Goal: Information Seeking & Learning: Learn about a topic

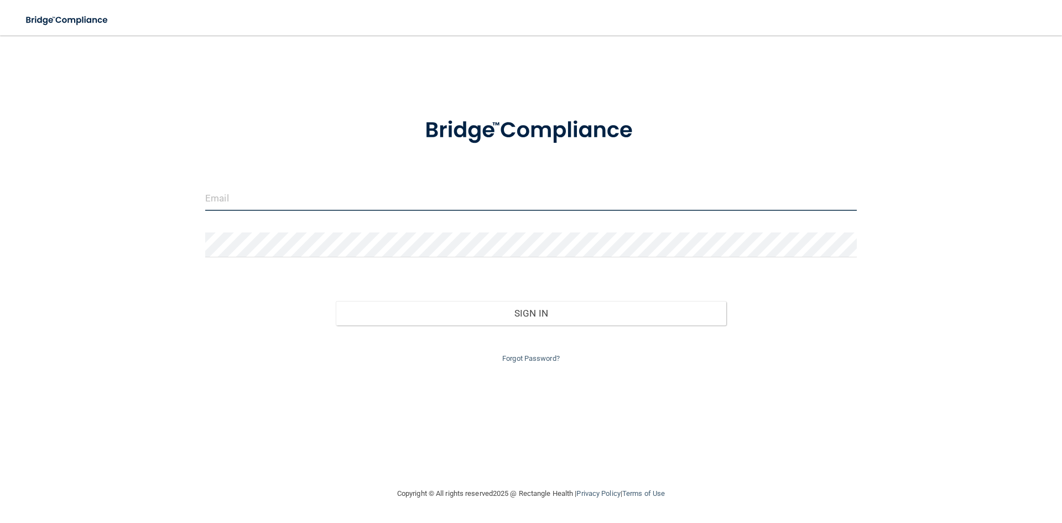
click at [255, 195] on input "email" at bounding box center [531, 198] width 652 height 25
type input "[EMAIL_ADDRESS][DOMAIN_NAME]"
click at [336, 301] on button "Sign In" at bounding box center [531, 313] width 391 height 24
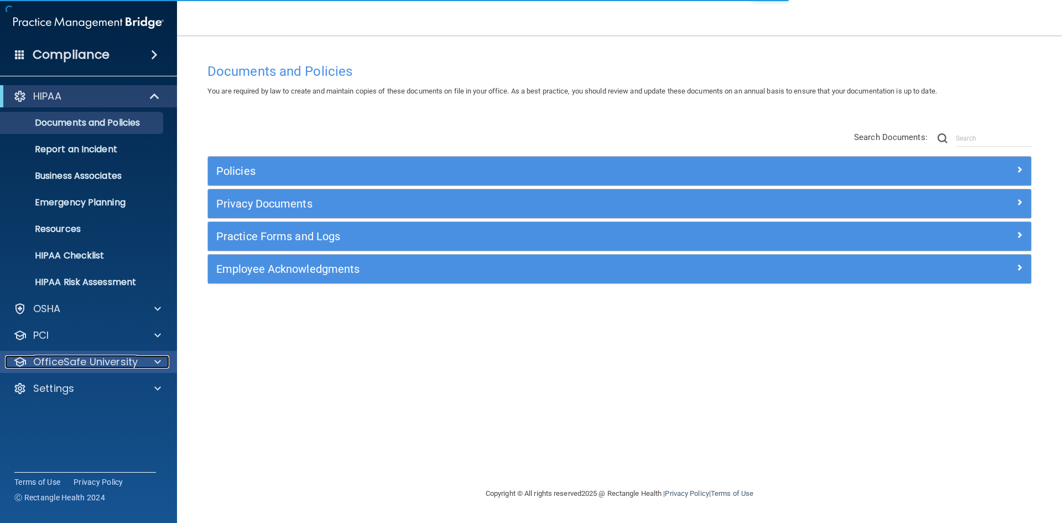
click at [120, 365] on p "OfficeSafe University" at bounding box center [85, 361] width 105 height 13
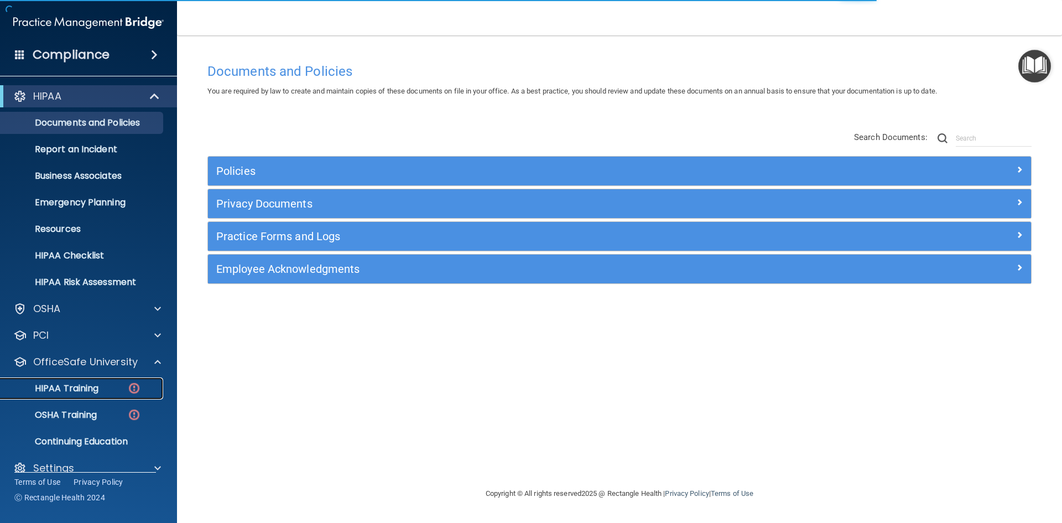
click at [133, 394] on img at bounding box center [134, 388] width 14 height 14
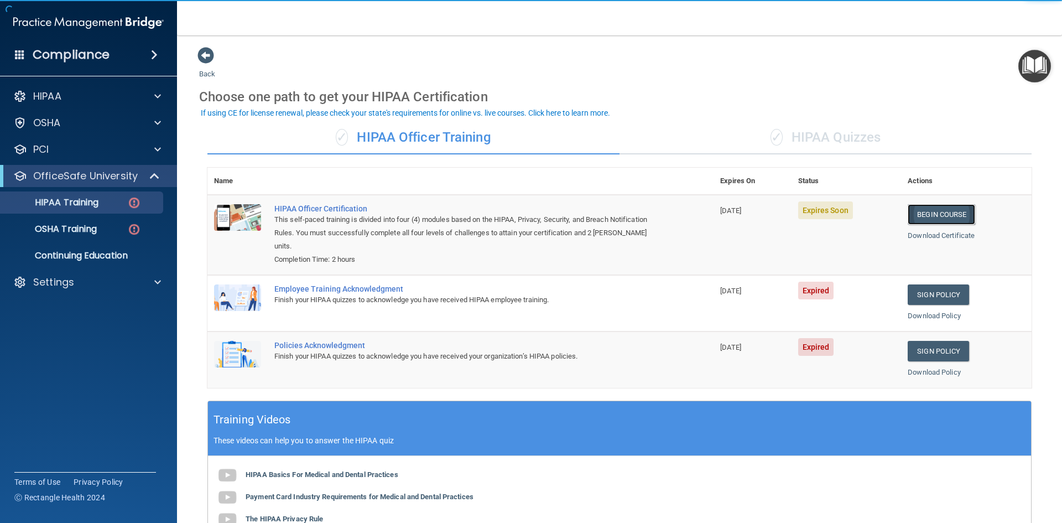
click at [956, 219] on link "Begin Course" at bounding box center [942, 214] width 68 height 20
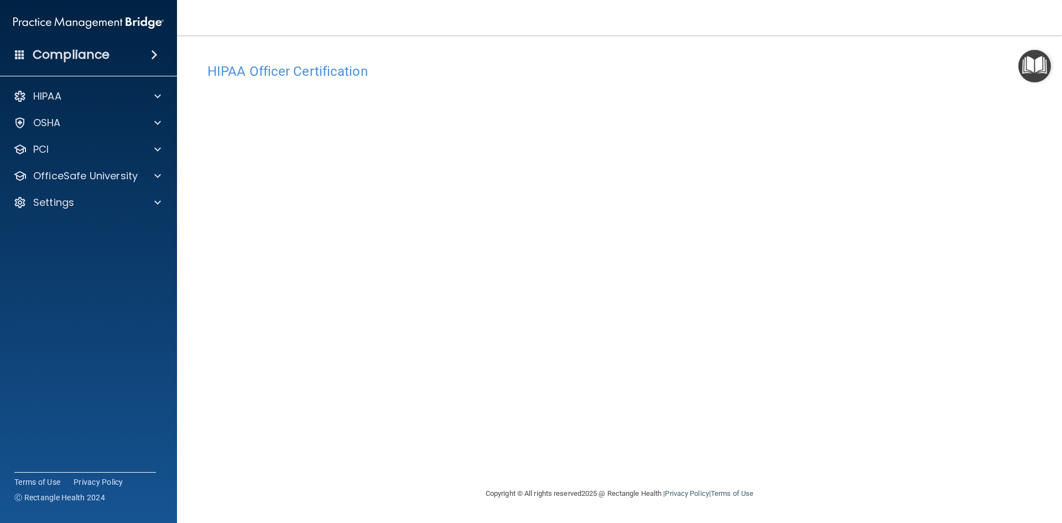
click at [475, 50] on div "HIPAA Officer Certification This course doesn’t expire until [DATE]. Are you su…" at bounding box center [619, 260] width 841 height 429
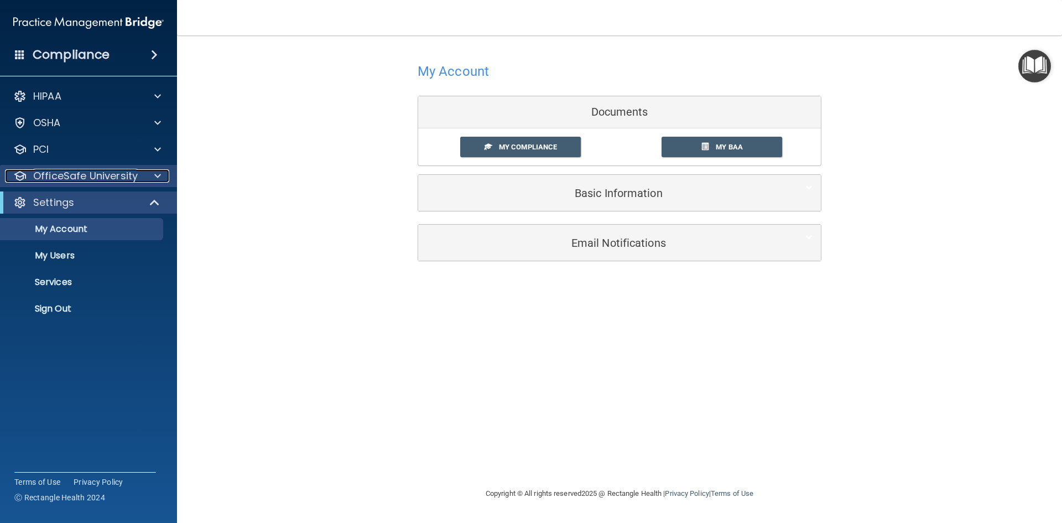
click at [84, 182] on p "OfficeSafe University" at bounding box center [85, 175] width 105 height 13
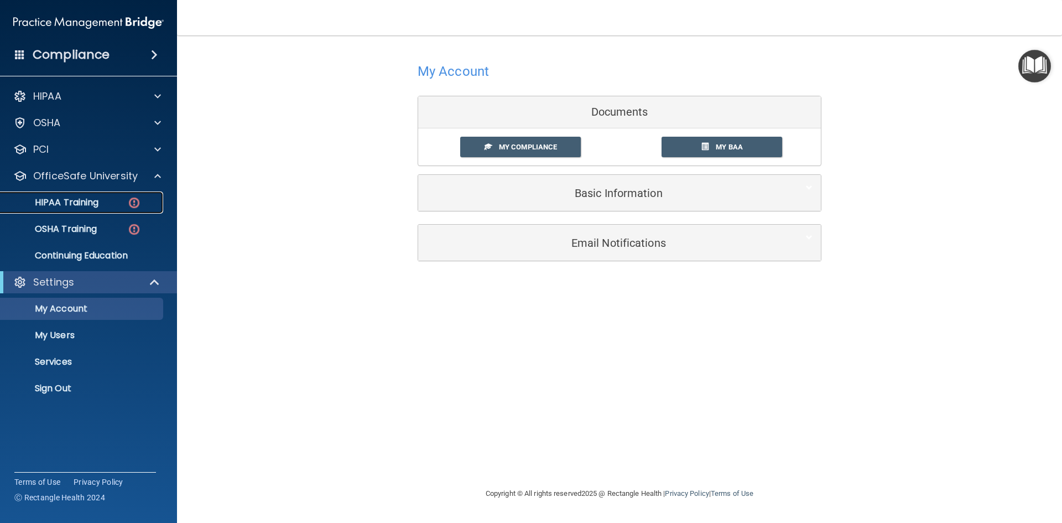
click at [123, 198] on div "HIPAA Training" at bounding box center [82, 202] width 151 height 11
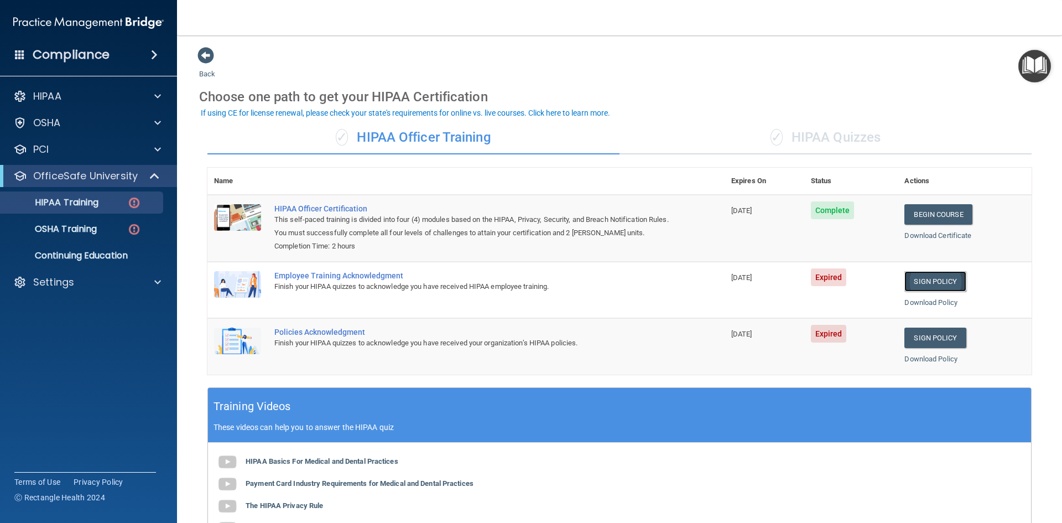
click at [952, 282] on link "Sign Policy" at bounding box center [935, 281] width 61 height 20
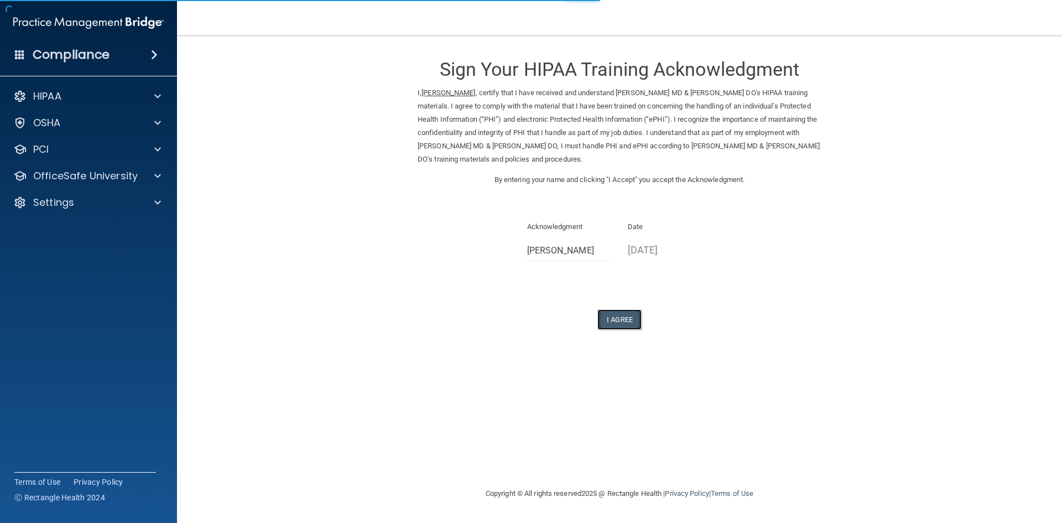
click at [617, 324] on button "I Agree" at bounding box center [620, 319] width 44 height 20
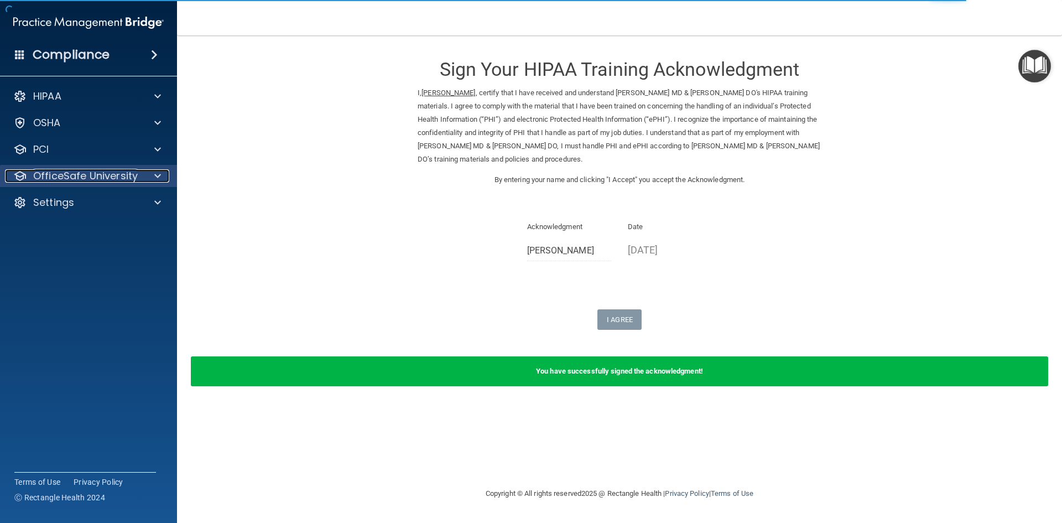
drag, startPoint x: 83, startPoint y: 177, endPoint x: 99, endPoint y: 186, distance: 18.9
click at [83, 177] on p "OfficeSafe University" at bounding box center [85, 175] width 105 height 13
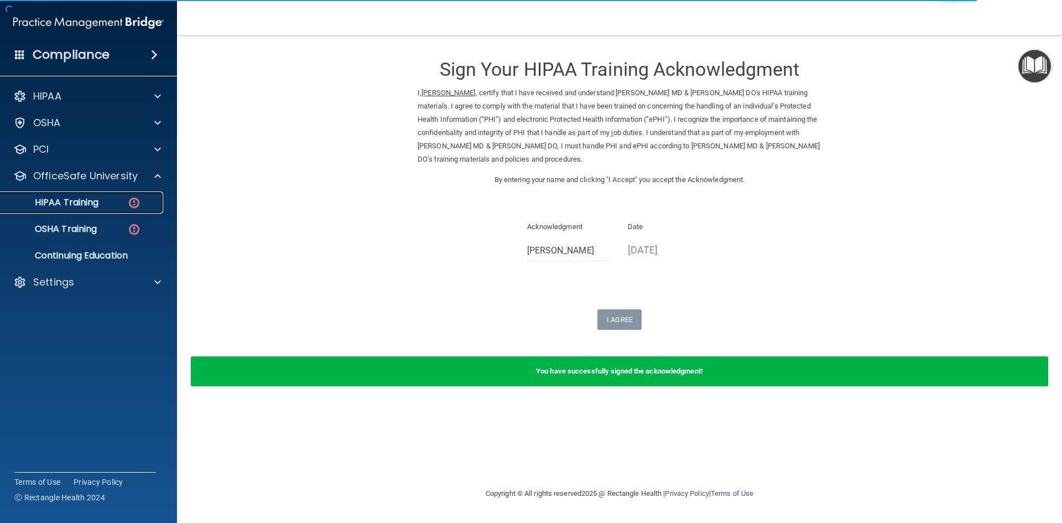
click at [114, 209] on link "HIPAA Training" at bounding box center [76, 202] width 174 height 22
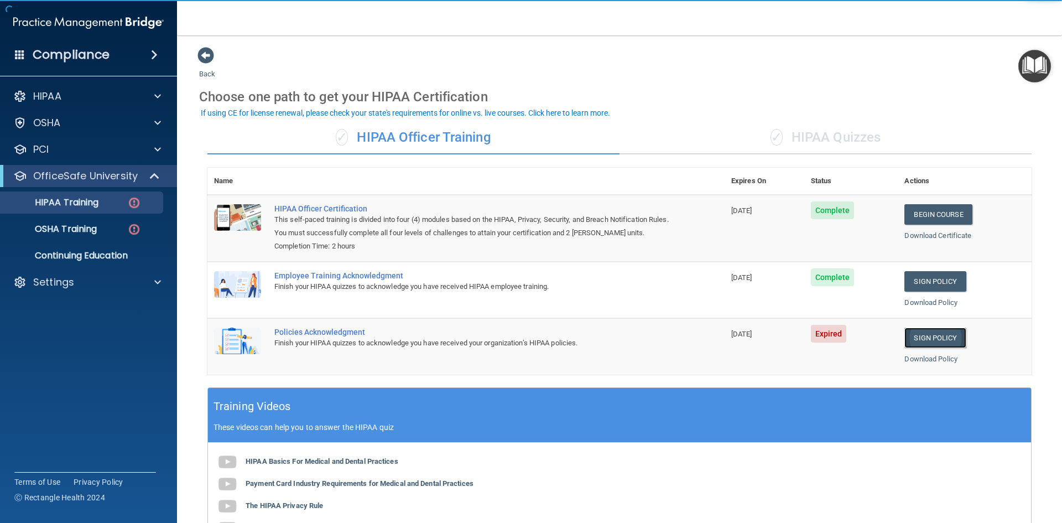
click at [932, 335] on link "Sign Policy" at bounding box center [935, 338] width 61 height 20
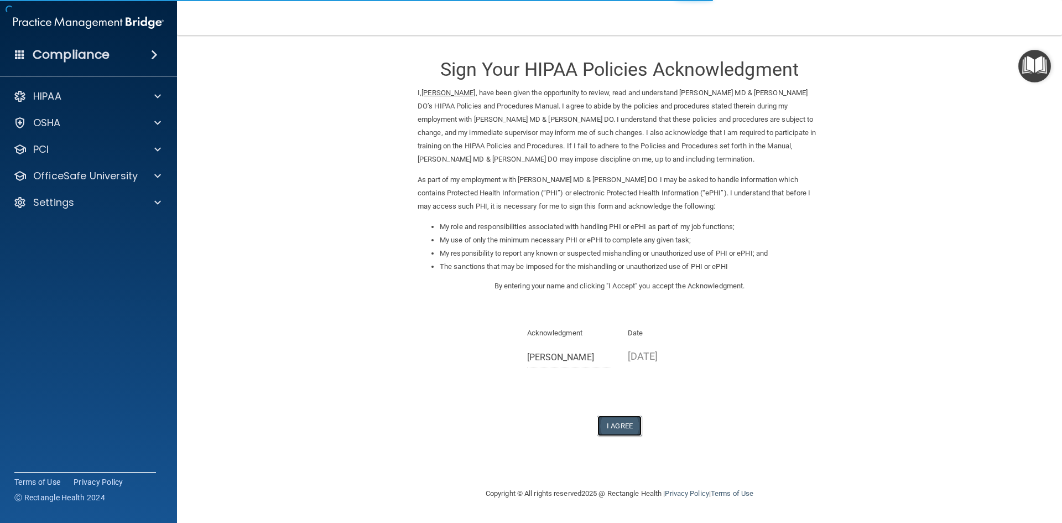
click at [625, 433] on button "I Agree" at bounding box center [620, 426] width 44 height 20
click at [631, 422] on button "I Agree" at bounding box center [620, 426] width 44 height 20
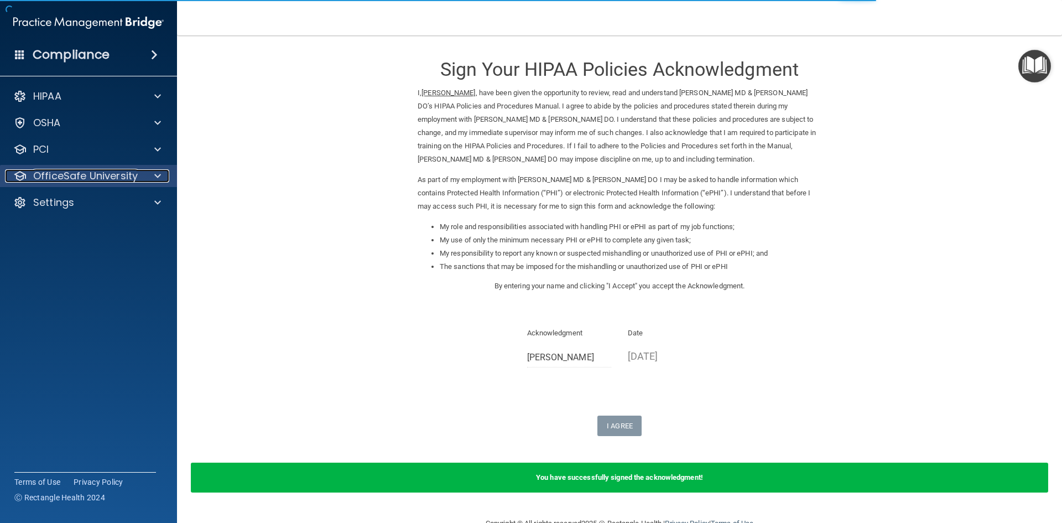
click at [85, 178] on p "OfficeSafe University" at bounding box center [85, 175] width 105 height 13
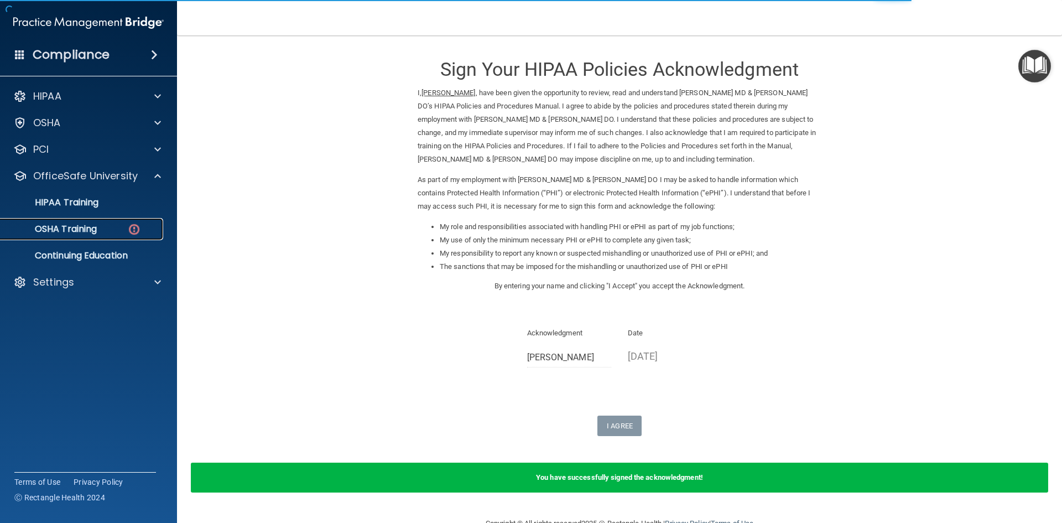
click at [103, 226] on div "OSHA Training" at bounding box center [82, 229] width 151 height 11
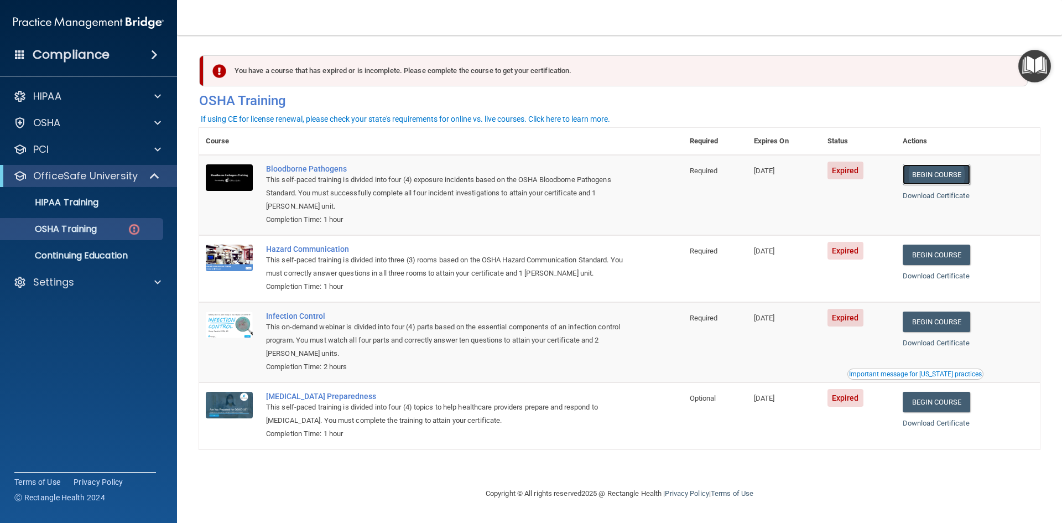
click at [949, 170] on link "Begin Course" at bounding box center [937, 174] width 68 height 20
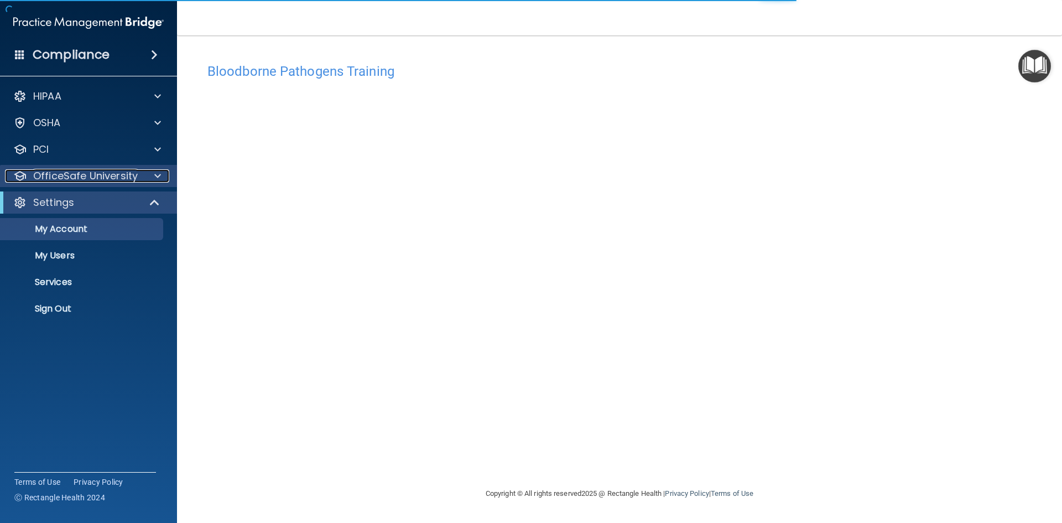
click at [100, 177] on p "OfficeSafe University" at bounding box center [85, 175] width 105 height 13
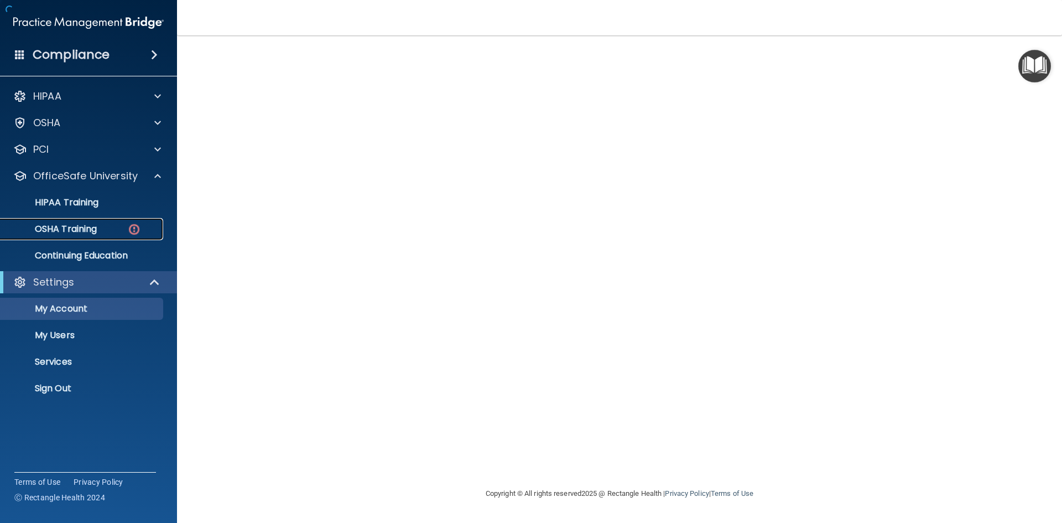
click at [97, 227] on p "OSHA Training" at bounding box center [52, 229] width 90 height 11
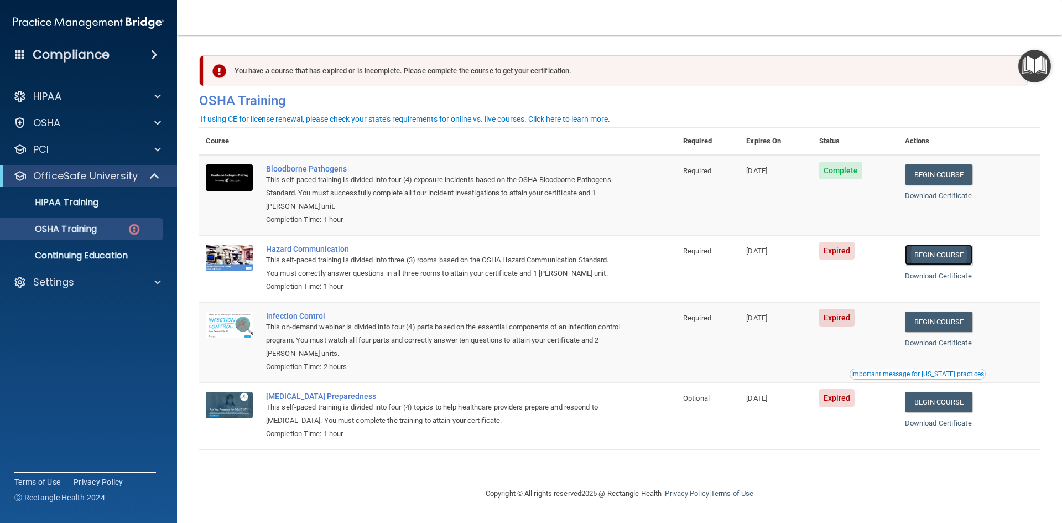
click at [953, 248] on link "Begin Course" at bounding box center [939, 255] width 68 height 20
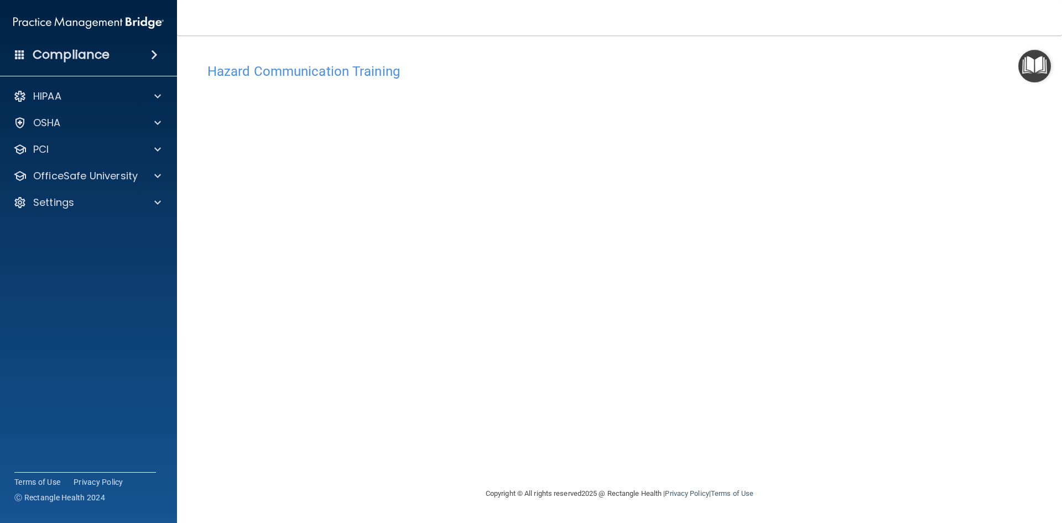
click at [204, 309] on div "Hazard Communication Training This course doesn’t expire until [DATE]. Are you …" at bounding box center [619, 272] width 841 height 429
click at [94, 206] on div "Settings" at bounding box center [73, 202] width 137 height 13
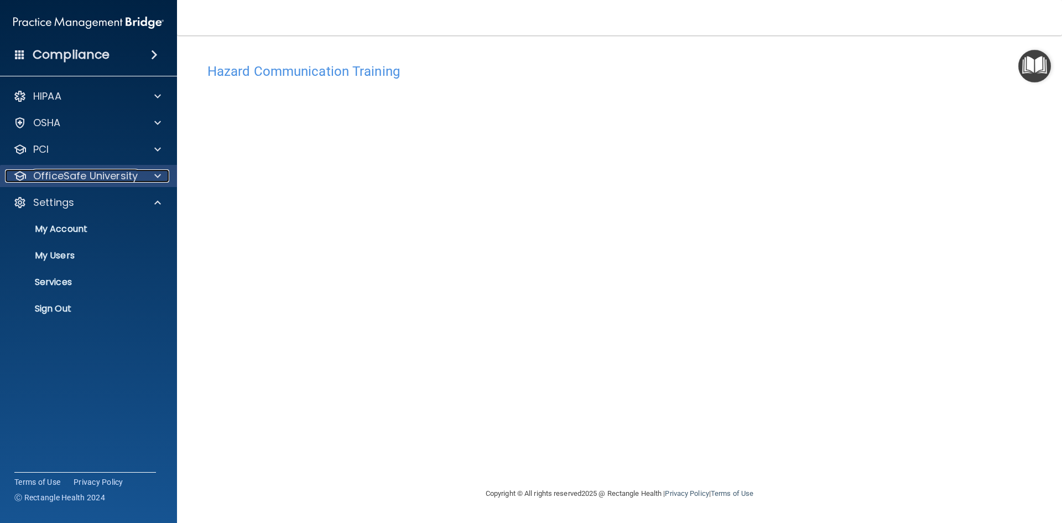
click at [107, 182] on p "OfficeSafe University" at bounding box center [85, 175] width 105 height 13
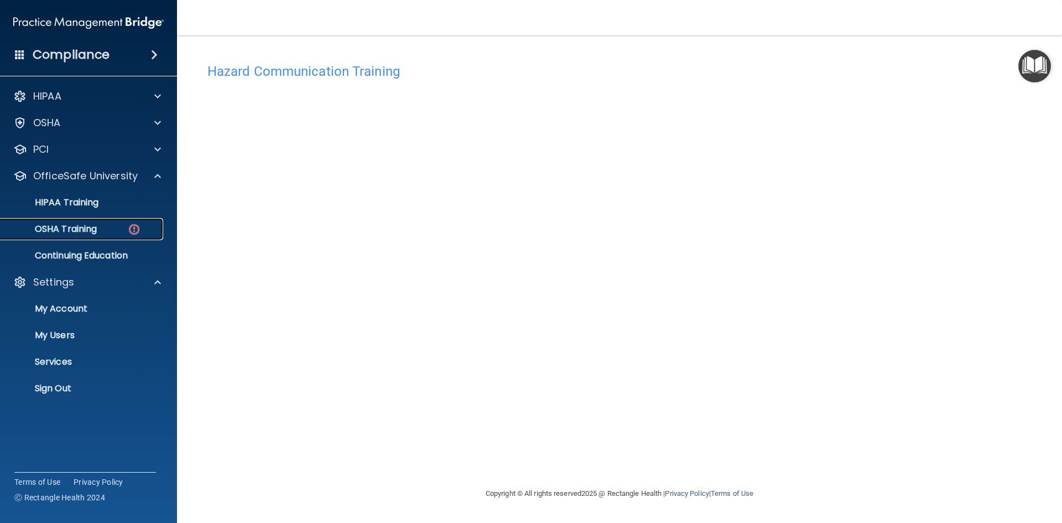
click at [121, 233] on div "OSHA Training" at bounding box center [82, 229] width 151 height 11
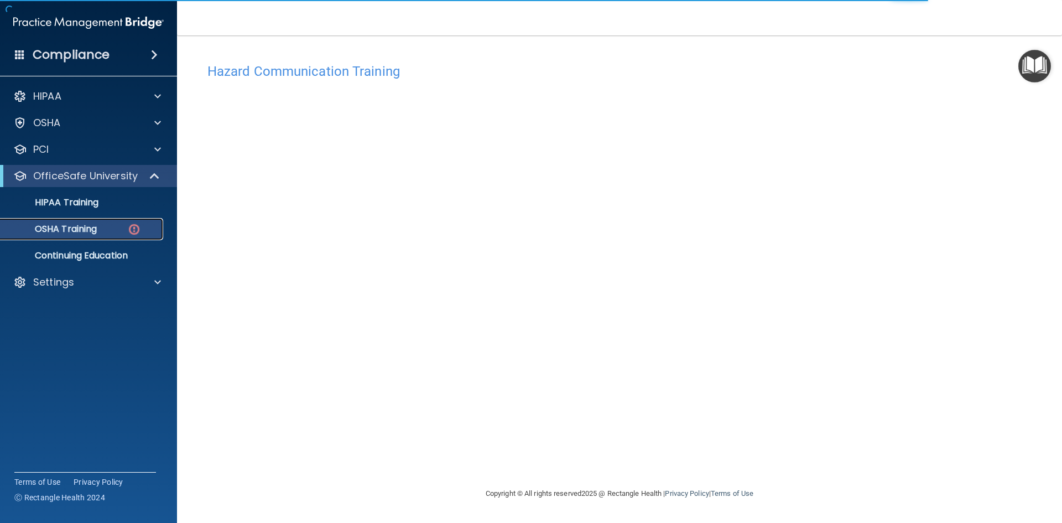
click at [54, 230] on p "OSHA Training" at bounding box center [52, 229] width 90 height 11
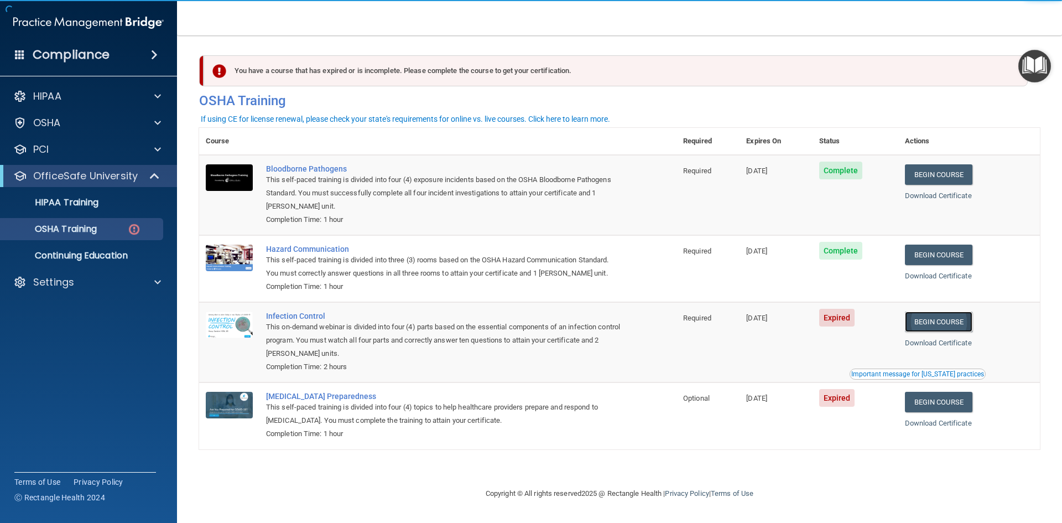
click at [933, 323] on link "Begin Course" at bounding box center [939, 322] width 68 height 20
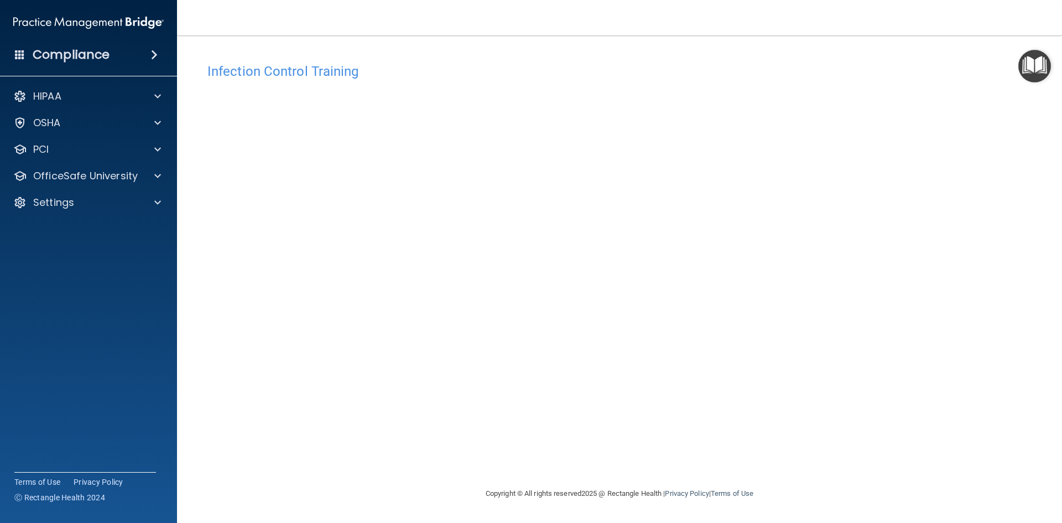
click at [999, 394] on div "Infection Control Training This course doesn’t expire until 08/07/2025. Are you…" at bounding box center [619, 272] width 841 height 429
click at [95, 175] on p "OfficeSafe University" at bounding box center [85, 175] width 105 height 13
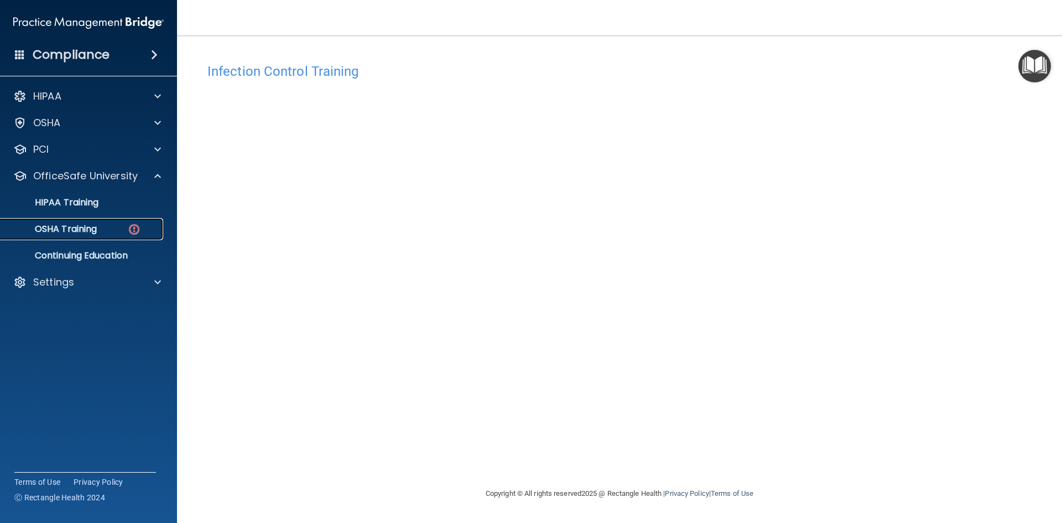
click at [102, 232] on div "OSHA Training" at bounding box center [82, 229] width 151 height 11
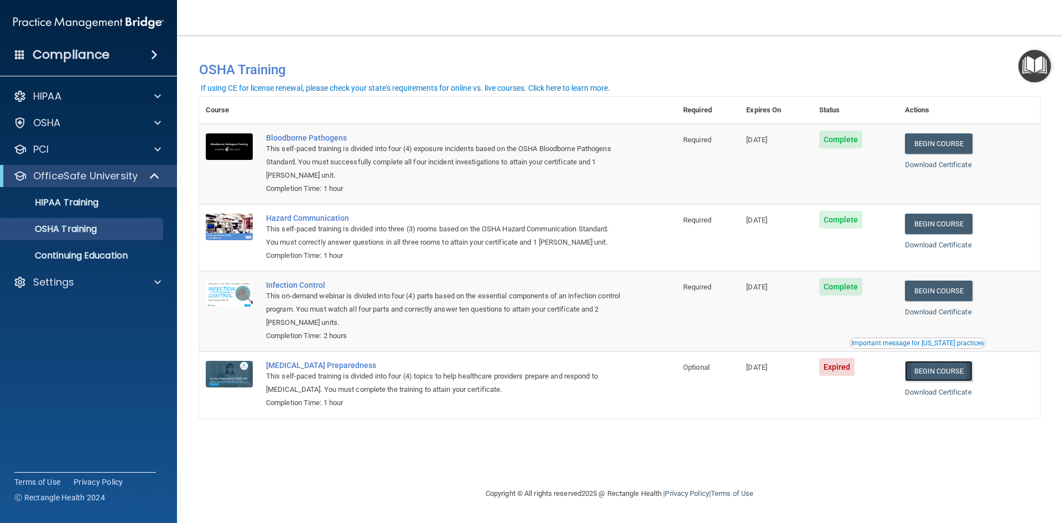
click at [951, 371] on link "Begin Course" at bounding box center [939, 371] width 68 height 20
